Goal: Task Accomplishment & Management: Use online tool/utility

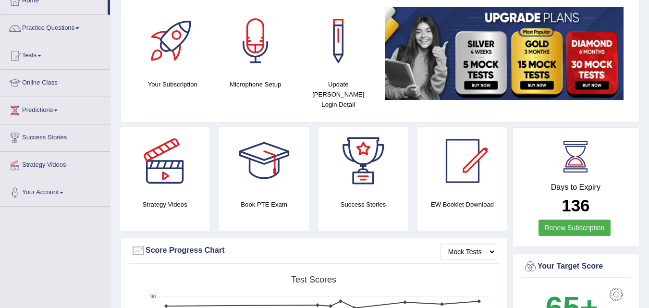
scroll to position [76, 0]
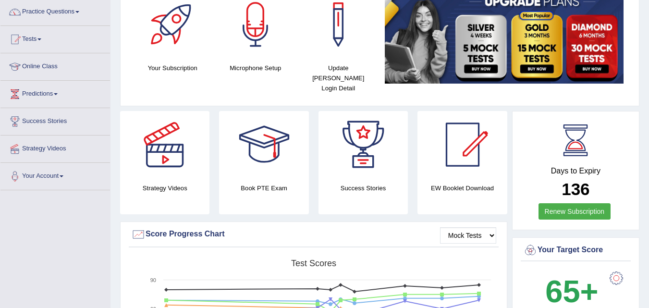
click at [41, 39] on span at bounding box center [39, 39] width 4 height 2
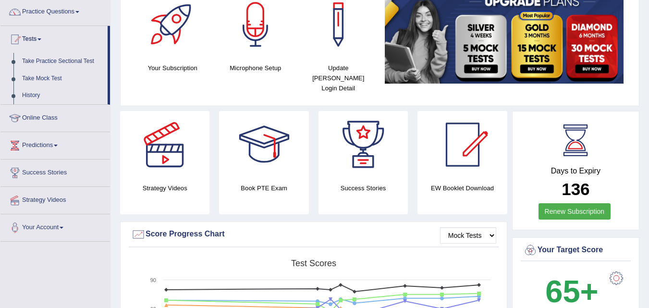
click at [41, 39] on span at bounding box center [39, 39] width 4 height 2
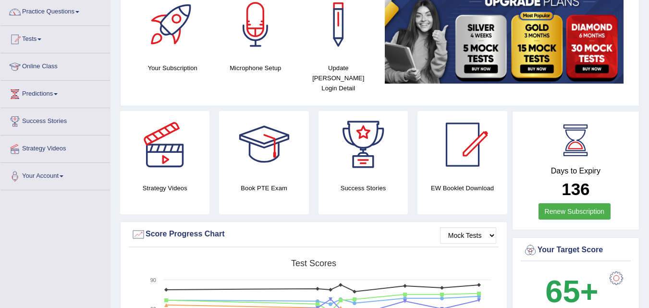
click at [41, 39] on span at bounding box center [39, 39] width 4 height 2
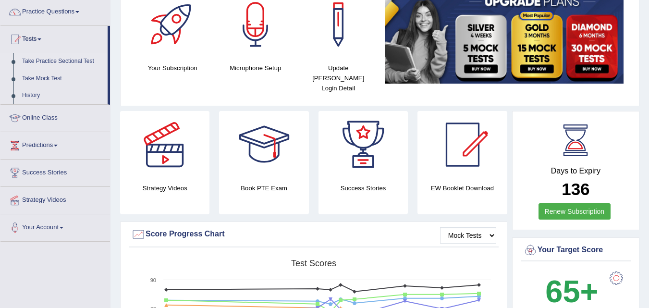
click at [58, 64] on link "Take Practice Sectional Test" at bounding box center [63, 61] width 90 height 17
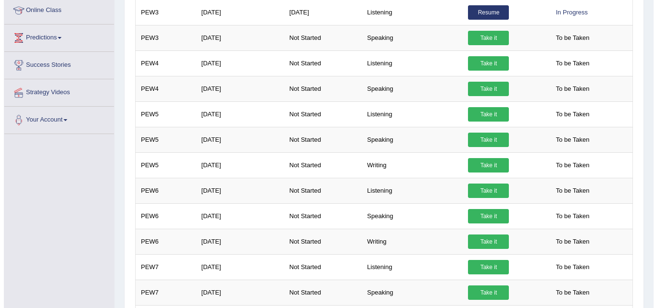
scroll to position [161, 0]
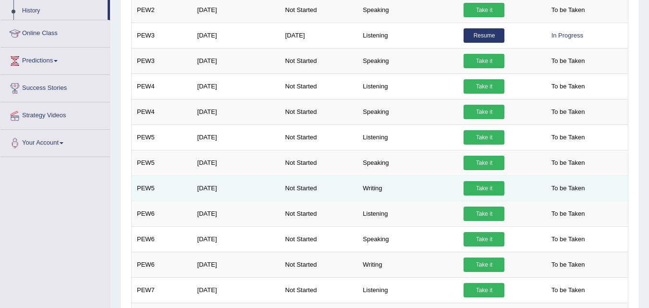
click at [479, 186] on link "Take it" at bounding box center [484, 188] width 41 height 14
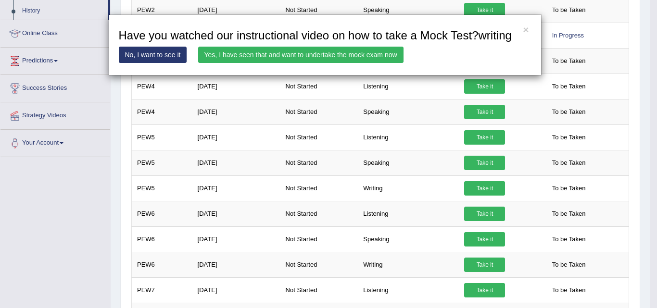
click at [321, 55] on link "Yes, I have seen that and want to undertake the mock exam now" at bounding box center [300, 55] width 205 height 16
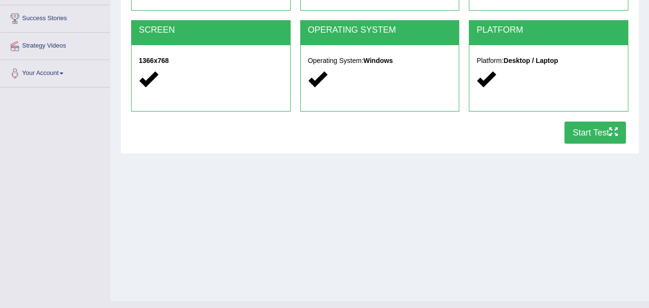
scroll to position [176, 0]
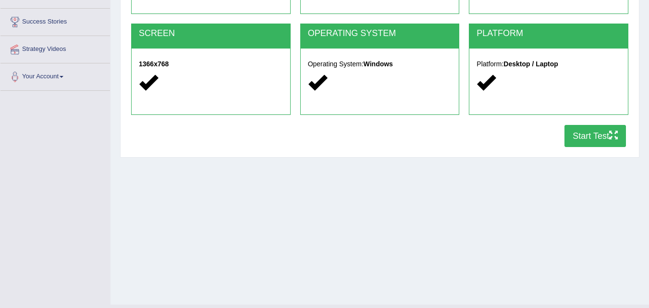
click at [580, 139] on button "Start Test" at bounding box center [596, 136] width 62 height 22
